Goal: Check status: Check status

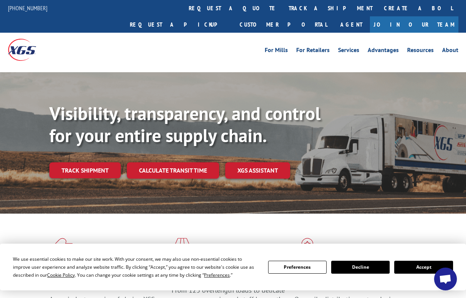
click at [143, 73] on div "Visibility, transparency, and control for your entire supply chain. Track shipm…" at bounding box center [233, 150] width 466 height 156
click at [425, 264] on button "Accept" at bounding box center [423, 266] width 58 height 13
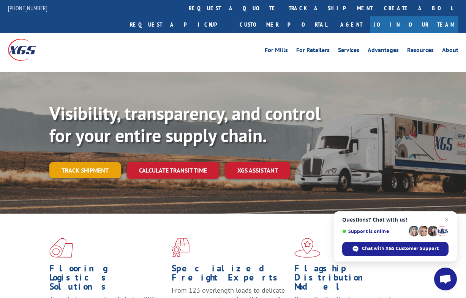
click at [96, 162] on link "Track shipment" at bounding box center [84, 170] width 71 height 16
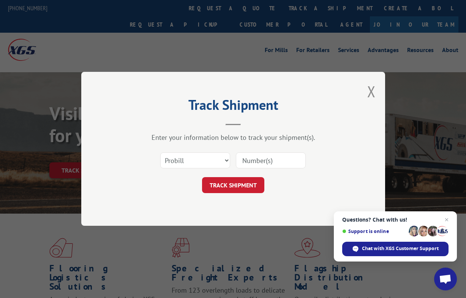
click at [261, 161] on input at bounding box center [271, 161] width 70 height 16
paste input "2556137"
type input "2556137"
click at [246, 183] on button "TRACK SHIPMENT" at bounding box center [233, 185] width 62 height 16
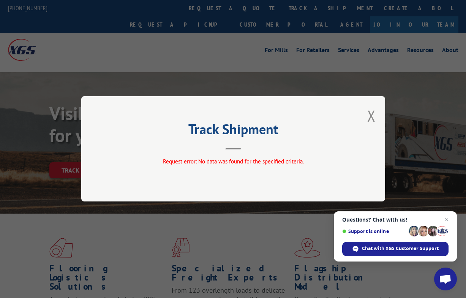
click at [159, 37] on div "Track Shipment Request error: No data was found for the specified criteria." at bounding box center [233, 149] width 466 height 298
click at [372, 117] on button "Close modal" at bounding box center [371, 116] width 8 height 20
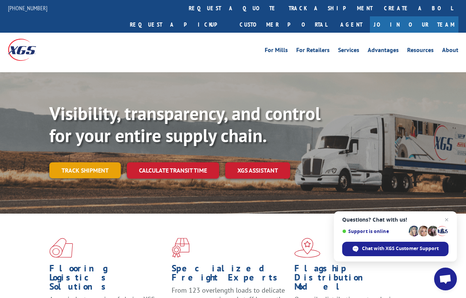
click at [104, 162] on link "Track shipment" at bounding box center [84, 170] width 71 height 16
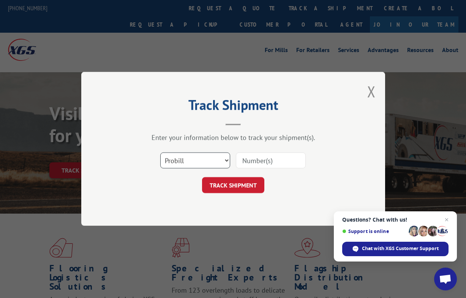
click at [225, 161] on select "Select category... Probill BOL PO" at bounding box center [195, 161] width 70 height 16
select select "po"
click at [160, 153] on select "Select category... Probill BOL PO" at bounding box center [195, 161] width 70 height 16
click at [259, 164] on input at bounding box center [271, 161] width 70 height 16
paste input "2556137"
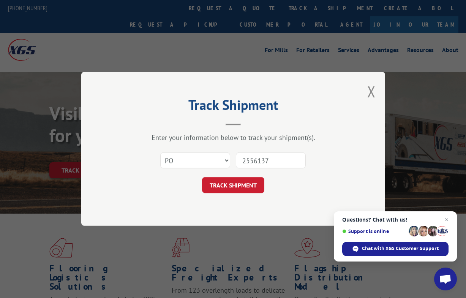
click at [133, 141] on div "Enter your information below to track your shipment(s)." at bounding box center [233, 137] width 228 height 9
click at [254, 164] on input "2556137" at bounding box center [271, 161] width 70 height 16
paste input "83550580"
type input "83550580"
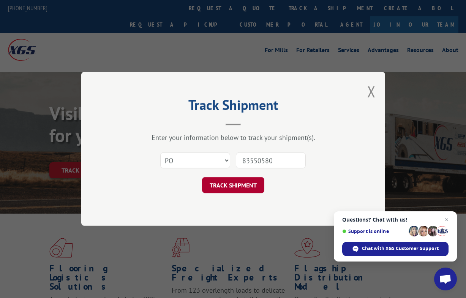
click at [244, 187] on button "TRACK SHIPMENT" at bounding box center [233, 185] width 62 height 16
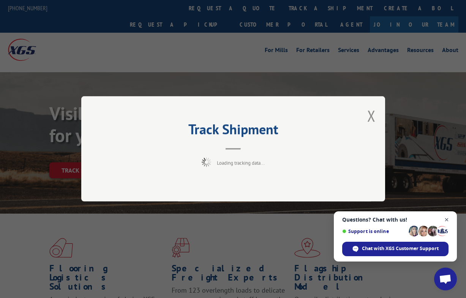
click at [448, 219] on span "Close chat" at bounding box center [446, 219] width 9 height 9
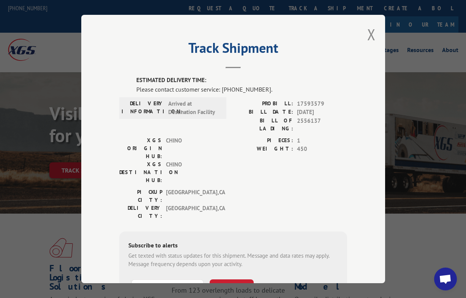
click at [136, 190] on div "ESTIMATED DELIVERY TIME: Please contact customer service: [PHONE_NUMBER]. DELIV…" at bounding box center [233, 205] width 228 height 258
drag, startPoint x: 164, startPoint y: 138, endPoint x: 177, endPoint y: 140, distance: 13.9
click at [177, 160] on span "CHINO" at bounding box center [191, 172] width 51 height 24
copy span "CHINO"
click at [143, 52] on h2 "Track Shipment" at bounding box center [233, 50] width 228 height 14
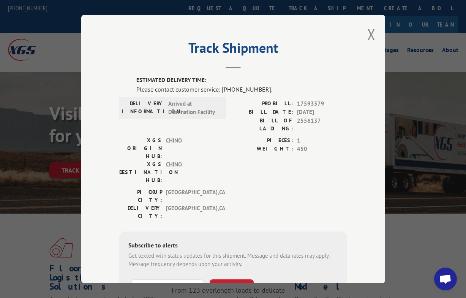
click at [103, 175] on div "Track Shipment ESTIMATED DELIVERY TIME: Please contact customer service: [PHONE…" at bounding box center [233, 149] width 304 height 268
click at [128, 204] on label "DELIVERY CITY:" at bounding box center [140, 212] width 43 height 16
click at [108, 143] on div "Track Shipment ESTIMATED DELIVERY TIME: Please contact customer service: [PHONE…" at bounding box center [233, 149] width 304 height 268
copy div "[PHONE_NUMBER]."
drag, startPoint x: 219, startPoint y: 89, endPoint x: 265, endPoint y: 88, distance: 45.6
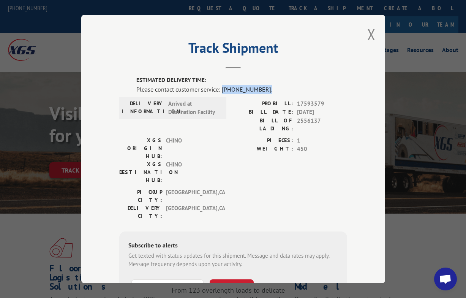
click at [265, 88] on div "Please contact customer service: [PHONE_NUMBER]." at bounding box center [241, 89] width 211 height 9
click at [368, 33] on button "Close modal" at bounding box center [371, 34] width 8 height 20
